Goal: Task Accomplishment & Management: Use online tool/utility

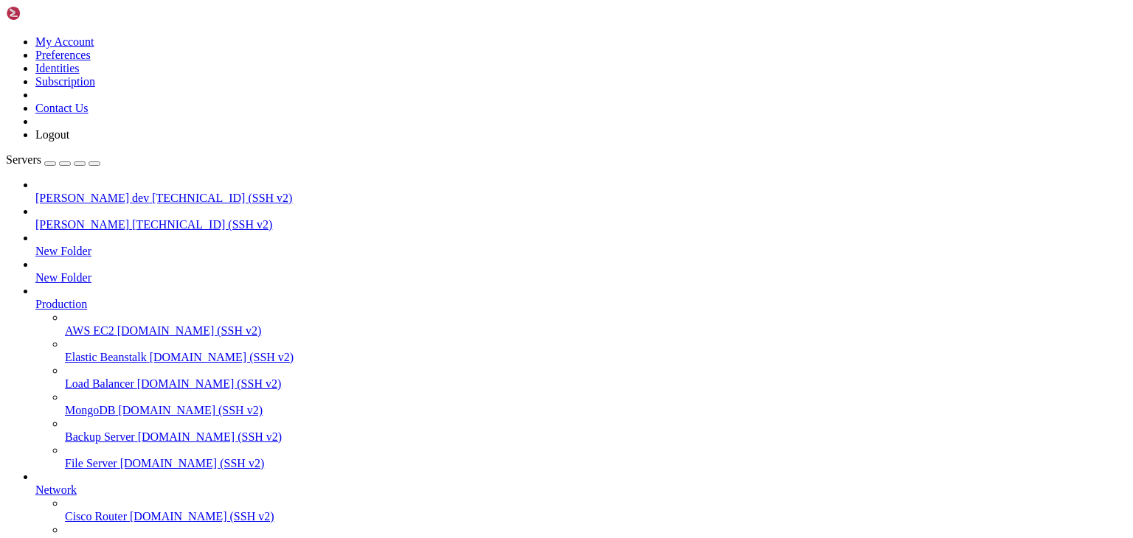
scroll to position [6621, 0]
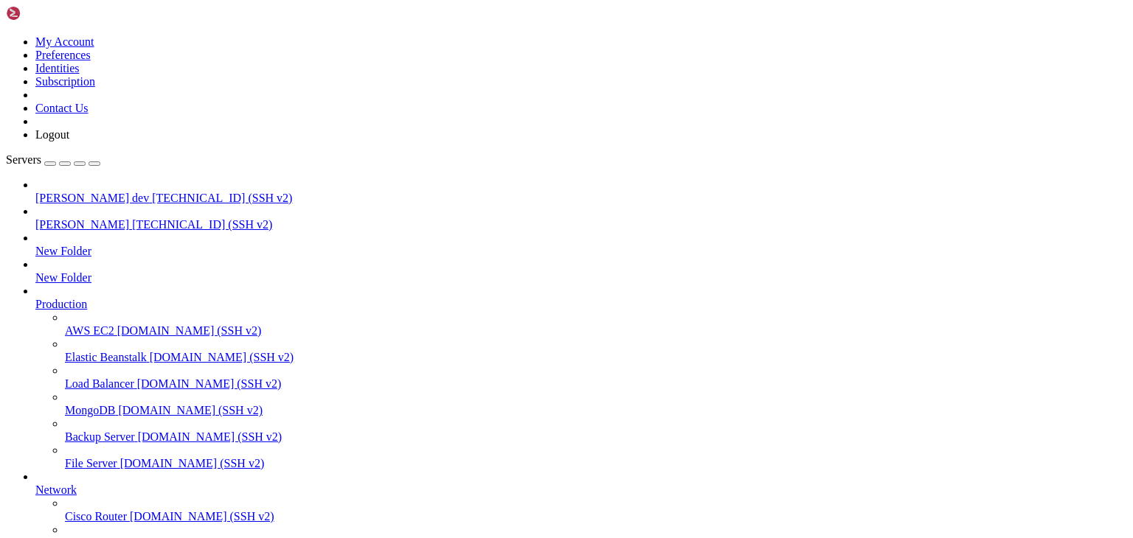
type input "/public_html/public/assets/companies/address_proof/104/443639"
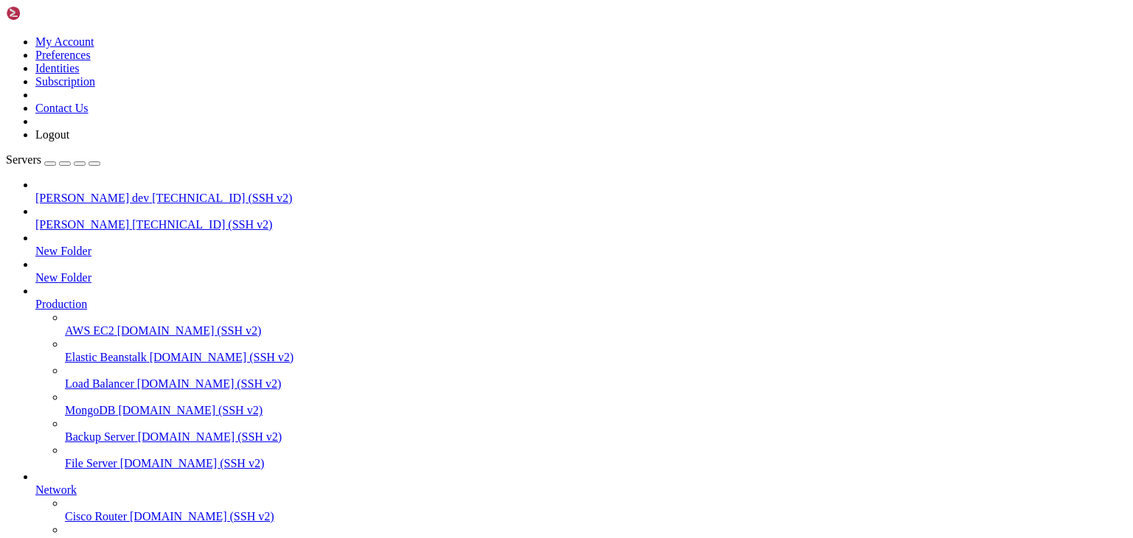
type input "/public_html/public/assets"
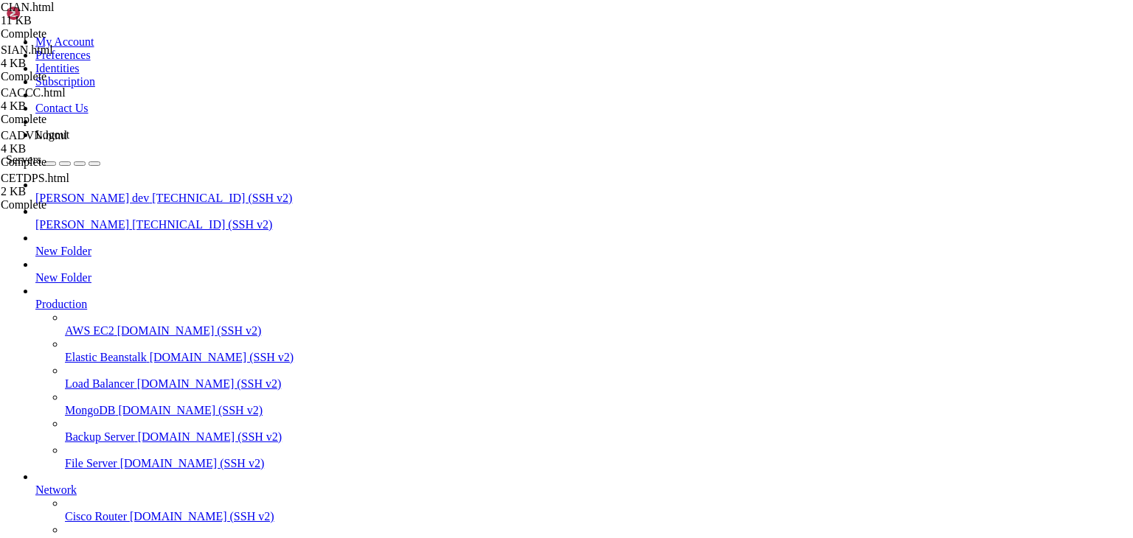
scroll to position [505, 0]
